Goal: Task Accomplishment & Management: Manage account settings

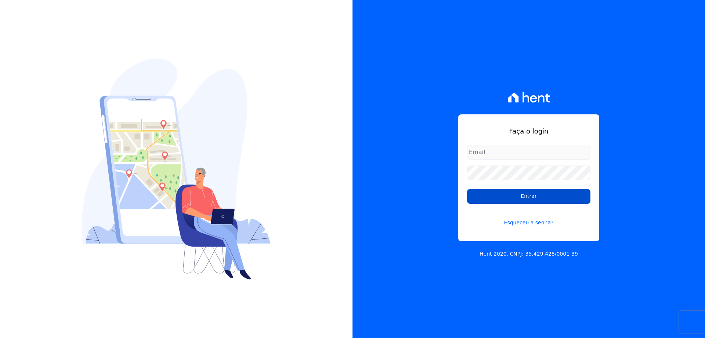
type input "[EMAIL_ADDRESS][DOMAIN_NAME]"
click at [522, 196] on input "Entrar" at bounding box center [528, 196] width 123 height 15
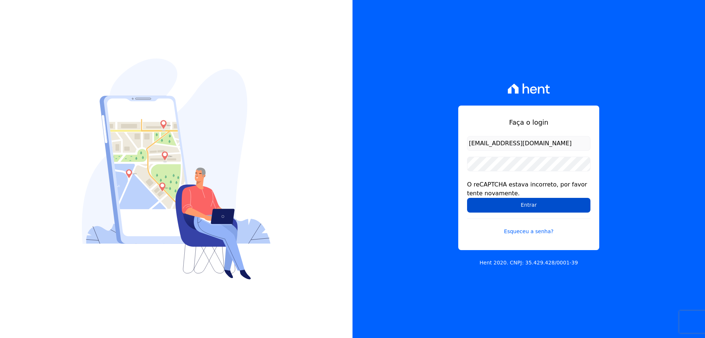
click at [503, 204] on input "Entrar" at bounding box center [528, 205] width 123 height 15
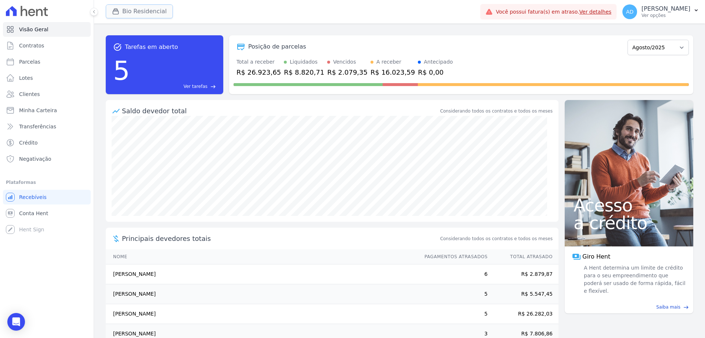
click at [131, 12] on button "Bio Residencial" at bounding box center [139, 11] width 67 height 14
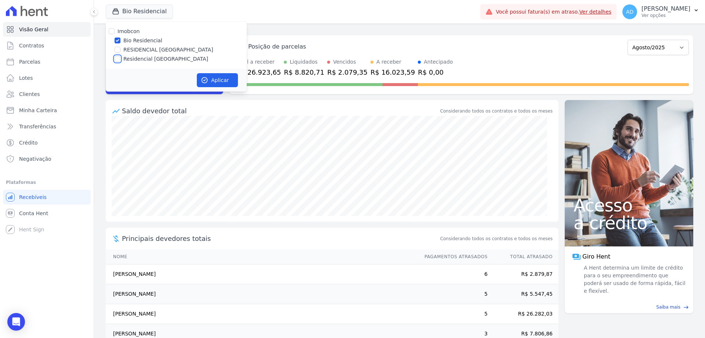
click at [120, 57] on input "Residencial Serra da Canastra" at bounding box center [118, 59] width 6 height 6
checkbox input "true"
click at [119, 39] on input "Bio Residencial" at bounding box center [118, 40] width 6 height 6
checkbox input "false"
click at [209, 76] on button "Aplicar" at bounding box center [217, 80] width 41 height 14
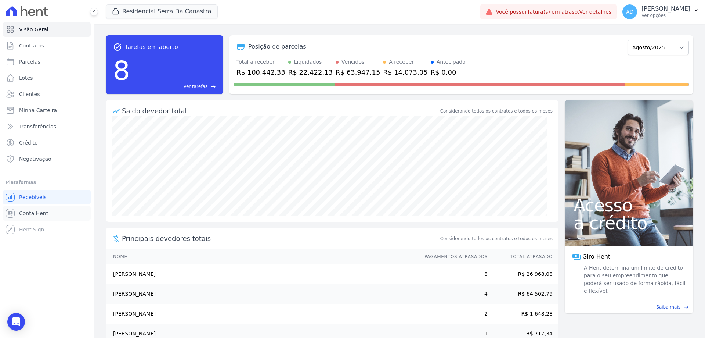
click at [34, 212] on span "Conta Hent" at bounding box center [33, 212] width 29 height 7
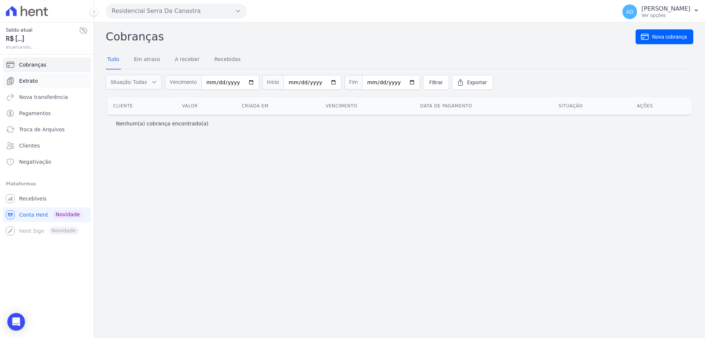
click at [33, 83] on span "Extrato" at bounding box center [28, 80] width 19 height 7
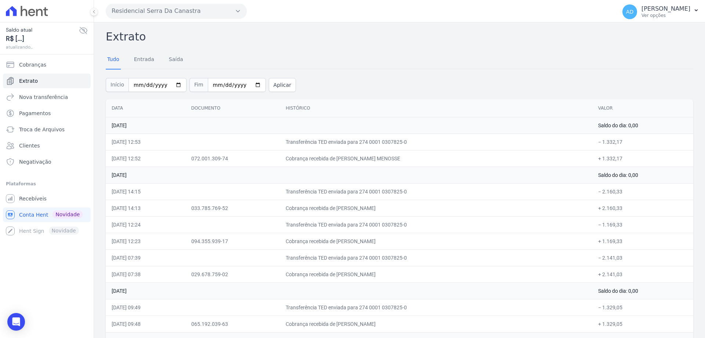
drag, startPoint x: 382, startPoint y: 208, endPoint x: 389, endPoint y: 207, distance: 7.4
click at [389, 207] on td "Cobrança recebida de ANDERSON CARLOS DE AZEVEDO" at bounding box center [436, 208] width 313 height 17
drag, startPoint x: 380, startPoint y: 240, endPoint x: 399, endPoint y: 240, distance: 19.1
click at [399, 240] on td "Cobrança recebida de ADRIAN EDUARDO PEREIRA VENDRAM" at bounding box center [436, 241] width 313 height 17
click at [133, 10] on button "Residencial Serra Da Canastra" at bounding box center [176, 11] width 141 height 15
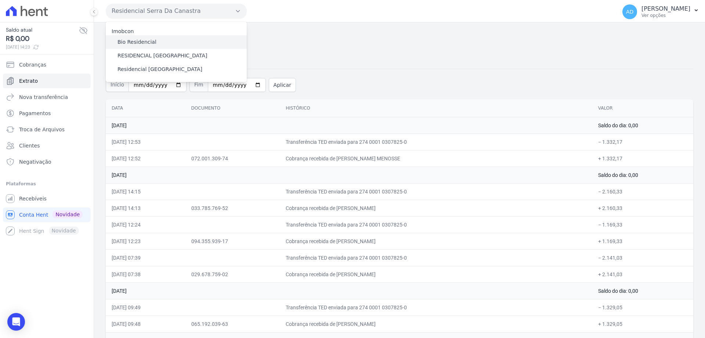
click at [144, 43] on label "Bio Residencial" at bounding box center [137, 42] width 39 height 8
click at [0, 0] on input "Bio Residencial" at bounding box center [0, 0] width 0 height 0
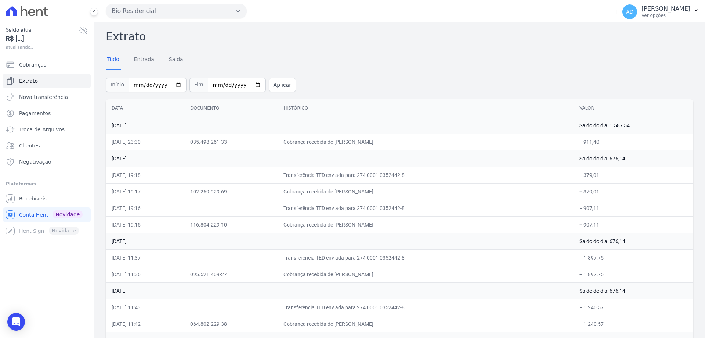
drag, startPoint x: 358, startPoint y: 143, endPoint x: 368, endPoint y: 143, distance: 9.9
click at [368, 143] on td "Cobrança recebida de JOAO PAULO SILVA" at bounding box center [426, 141] width 296 height 17
